Goal: Information Seeking & Learning: Learn about a topic

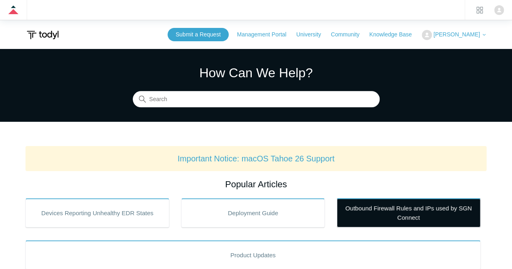
click at [374, 214] on link "Outbound Firewall Rules and IPs used by SGN Connect" at bounding box center [409, 212] width 144 height 29
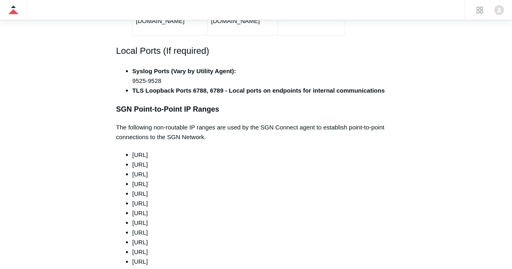
scroll to position [708, 0]
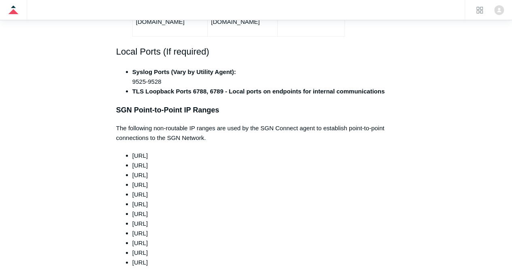
click at [265, 160] on li "165.15.0.0/24" at bounding box center [263, 165] width 263 height 10
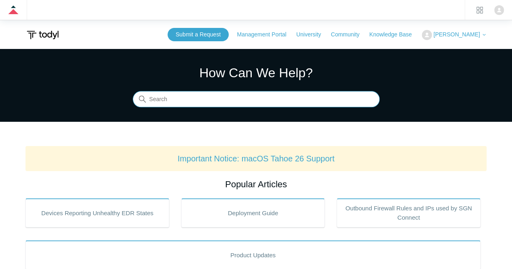
click at [241, 101] on input "Search" at bounding box center [256, 99] width 247 height 16
type input "group"
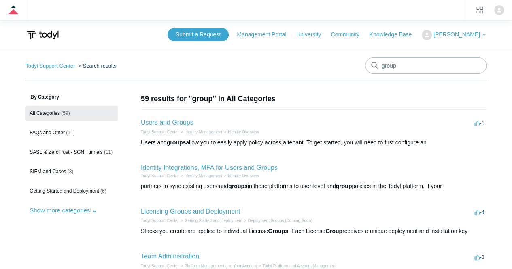
click at [170, 121] on link "Users and Groups" at bounding box center [167, 122] width 53 height 7
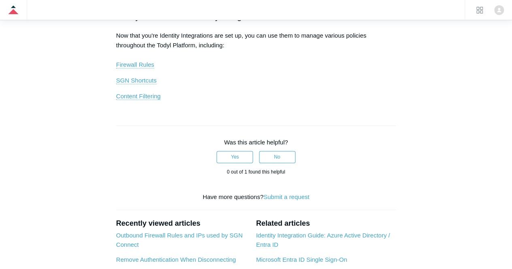
scroll to position [653, 0]
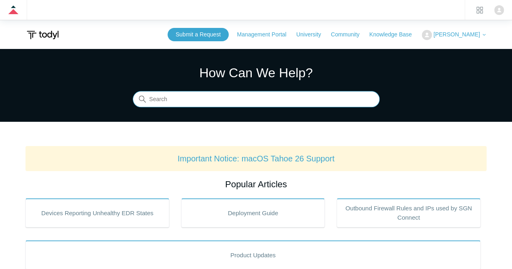
click at [265, 100] on input "Search" at bounding box center [256, 99] width 247 height 16
type input "threatlock"
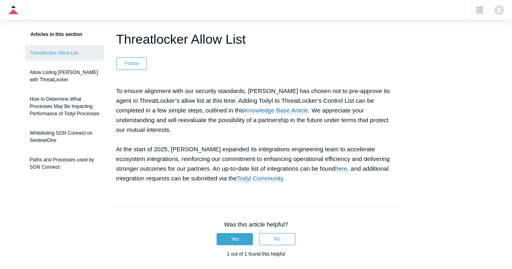
scroll to position [64, 0]
click at [244, 108] on link "Knowledge Base Article" at bounding box center [276, 110] width 64 height 7
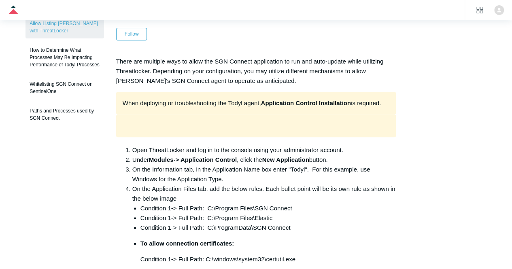
scroll to position [113, 0]
click at [200, 91] on div "When deploying or troubleshooting the Todyl agent, Application Control Installa…" at bounding box center [256, 102] width 280 height 23
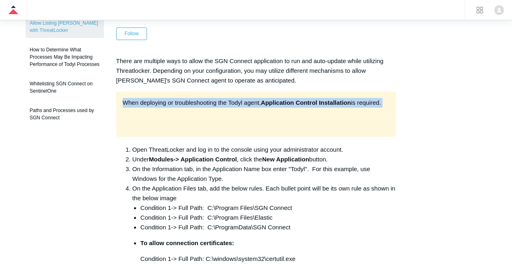
click at [200, 91] on div "When deploying or troubleshooting the Todyl agent, Application Control Installa…" at bounding box center [256, 102] width 280 height 23
click at [206, 114] on div at bounding box center [256, 125] width 280 height 23
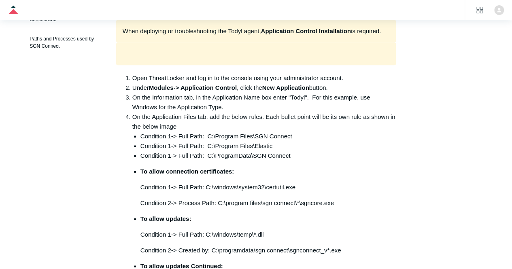
scroll to position [186, 0]
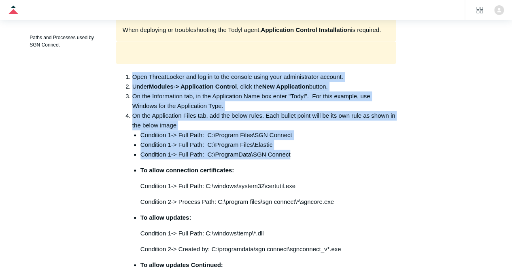
drag, startPoint x: 308, startPoint y: 141, endPoint x: 130, endPoint y: 51, distance: 199.3
drag, startPoint x: 130, startPoint y: 51, endPoint x: 285, endPoint y: 144, distance: 180.0
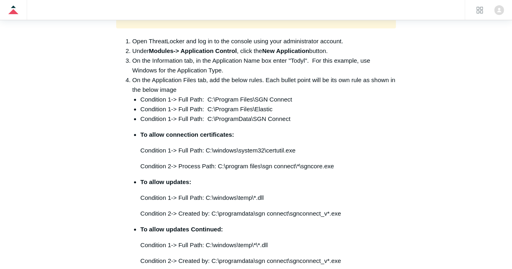
scroll to position [0, 0]
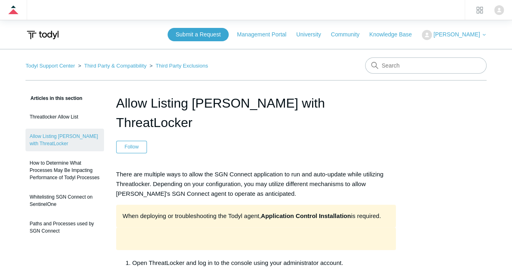
click at [50, 69] on ol "Todyl Support Center Third Party & Compatibility Third Party Exclusions" at bounding box center [116, 65] width 183 height 9
click at [50, 67] on link "Todyl Support Center" at bounding box center [49, 66] width 49 height 6
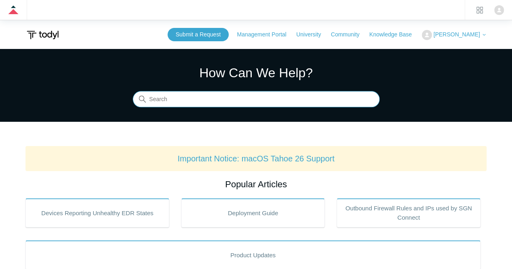
click at [215, 98] on input "Search" at bounding box center [256, 99] width 247 height 16
type input "minimum"
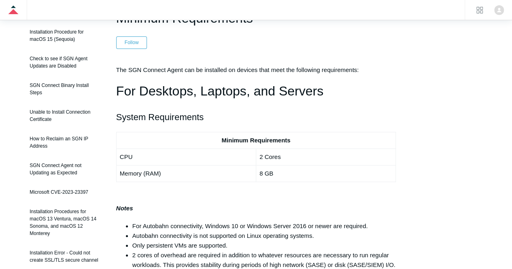
scroll to position [115, 0]
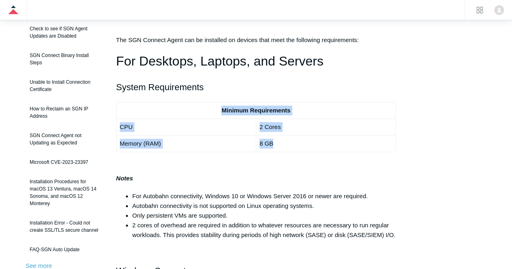
drag, startPoint x: 287, startPoint y: 149, endPoint x: 202, endPoint y: 108, distance: 93.6
click at [202, 108] on tbody "Minimum Requirements CPU 2 Cores Memory (RAM) 8 GB" at bounding box center [255, 127] width 279 height 50
click at [202, 108] on td "Minimum Requirements" at bounding box center [255, 110] width 279 height 17
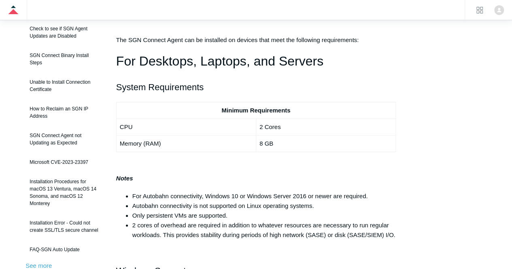
scroll to position [93, 0]
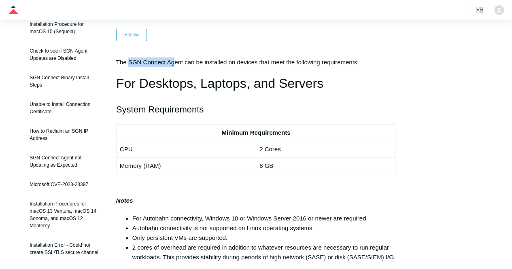
drag, startPoint x: 128, startPoint y: 59, endPoint x: 176, endPoint y: 62, distance: 47.4
click at [176, 62] on span "The SGN Connect Agent can be installed on devices that meet the following requi…" at bounding box center [237, 62] width 243 height 7
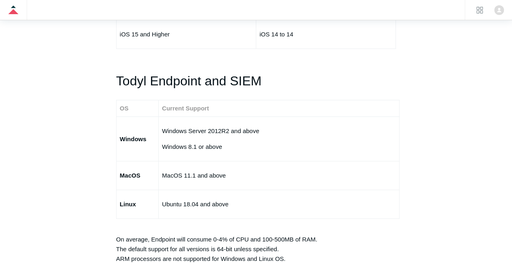
scroll to position [1346, 0]
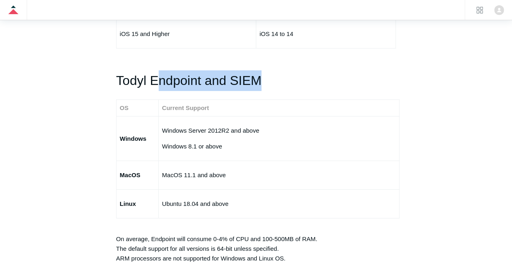
drag, startPoint x: 157, startPoint y: 76, endPoint x: 263, endPoint y: 87, distance: 106.5
click at [263, 87] on div "The SGN Connect Agent can be installed on devices that meet the following requi…" at bounding box center [256, 11] width 280 height 2414
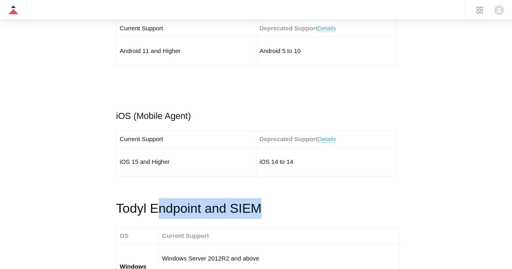
scroll to position [1219, 0]
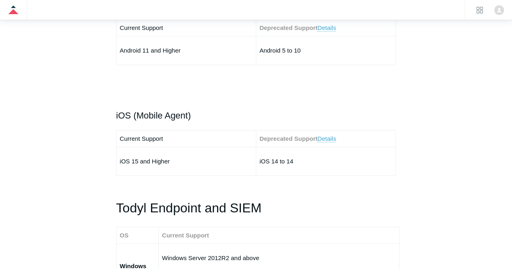
click at [274, 182] on p at bounding box center [256, 187] width 280 height 10
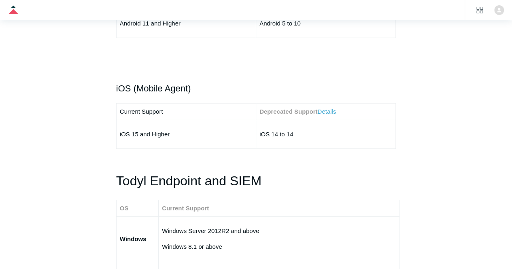
scroll to position [1246, 0]
drag, startPoint x: 160, startPoint y: 131, endPoint x: 125, endPoint y: 130, distance: 35.2
click at [125, 130] on td "iOS 15 and Higher" at bounding box center [186, 133] width 140 height 29
click at [128, 142] on td "iOS 15 and Higher" at bounding box center [186, 133] width 140 height 29
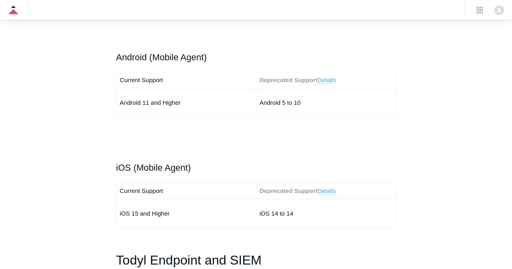
scroll to position [1125, 0]
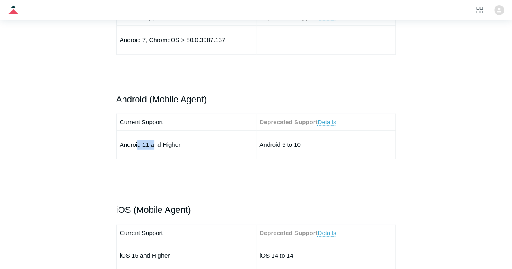
drag, startPoint x: 153, startPoint y: 143, endPoint x: 130, endPoint y: 149, distance: 23.7
click at [130, 149] on td "Android 11 and Higher" at bounding box center [186, 144] width 140 height 29
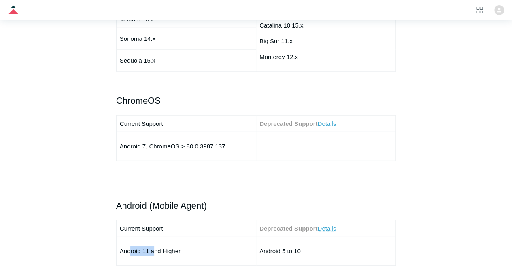
scroll to position [1004, 0]
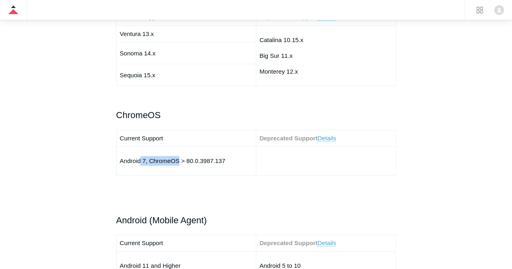
drag, startPoint x: 141, startPoint y: 163, endPoint x: 180, endPoint y: 156, distance: 39.5
click at [180, 156] on td "Android 7, ChromeOS > 80.0.3987.137" at bounding box center [186, 160] width 140 height 29
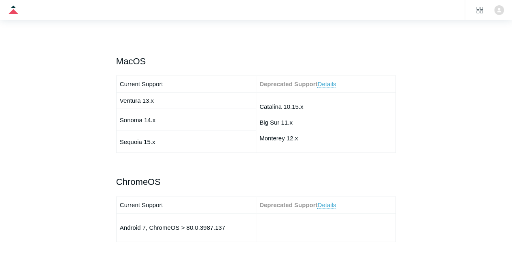
scroll to position [890, 0]
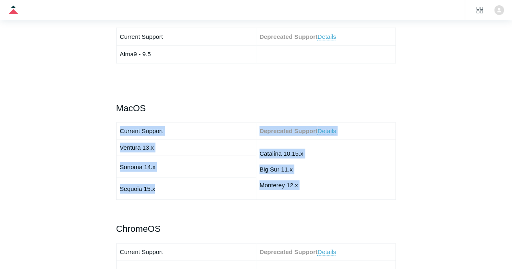
drag, startPoint x: 172, startPoint y: 185, endPoint x: 114, endPoint y: 133, distance: 78.2
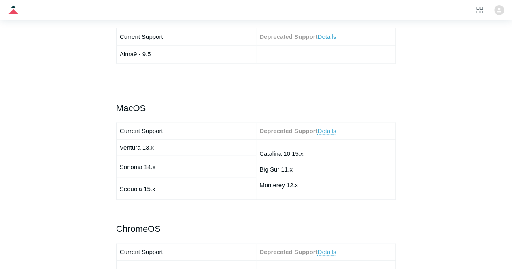
click at [328, 124] on td "Deprecated Support Details" at bounding box center [326, 131] width 140 height 17
click at [327, 128] on link "Details" at bounding box center [326, 130] width 19 height 7
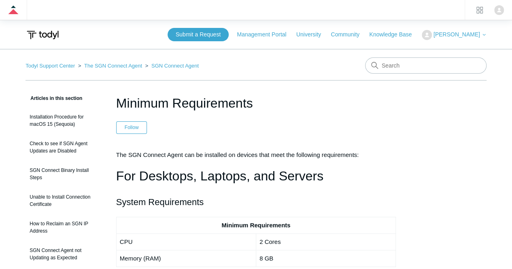
click at [65, 62] on ol "Todyl Support Center The SGN Connect Agent SGN Connect Agent" at bounding box center [111, 65] width 173 height 9
click at [64, 65] on link "Todyl Support Center" at bounding box center [49, 66] width 49 height 6
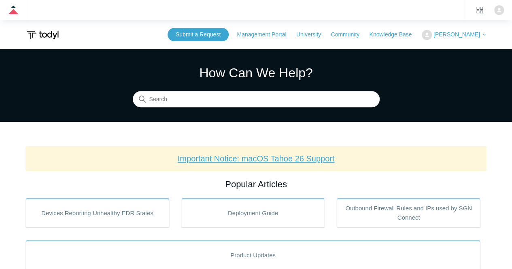
click at [270, 157] on link "Important Notice: macOS Tahoe 26 Support" at bounding box center [256, 158] width 157 height 9
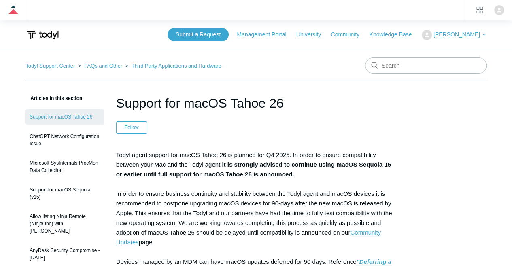
scroll to position [76, 0]
